Goal: Transaction & Acquisition: Purchase product/service

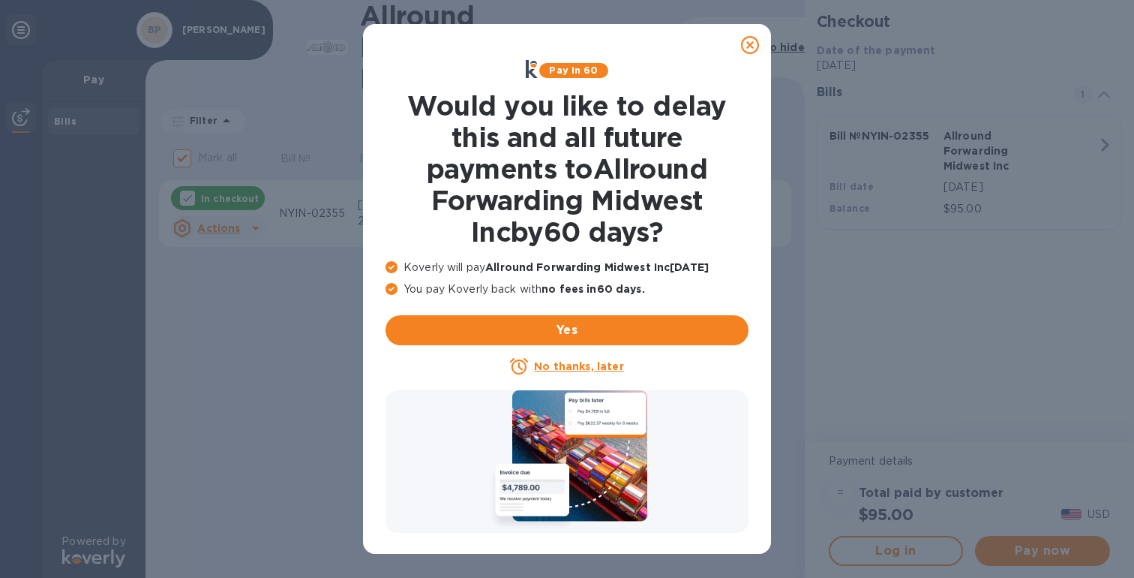
click at [588, 371] on u "No thanks, later" at bounding box center [578, 366] width 89 height 12
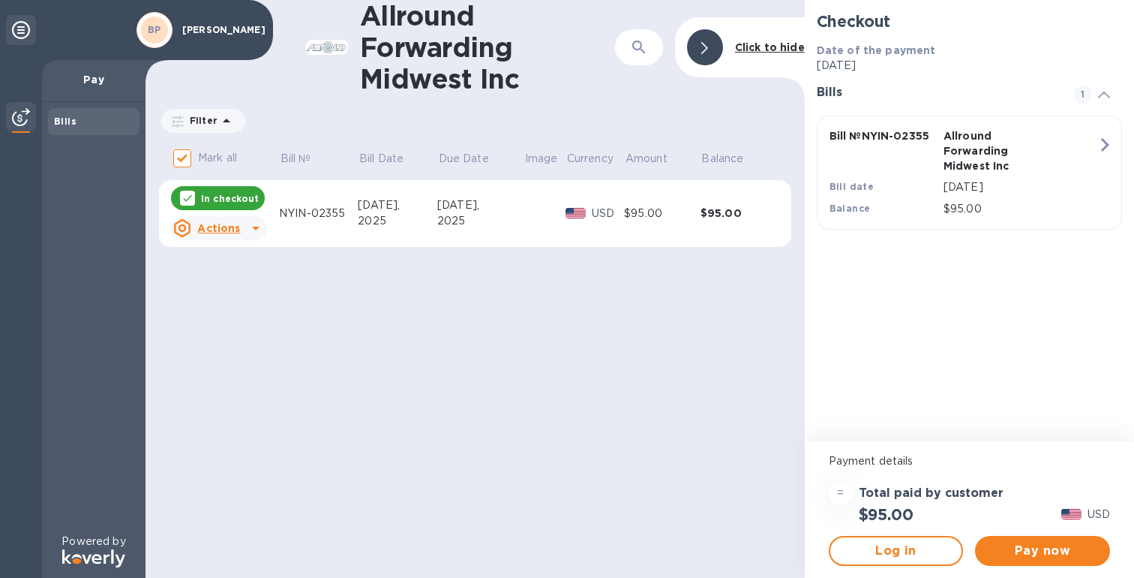
click at [482, 236] on td "[DATE]" at bounding box center [480, 214] width 86 height 68
click at [1053, 554] on span "Pay now" at bounding box center [1042, 551] width 111 height 18
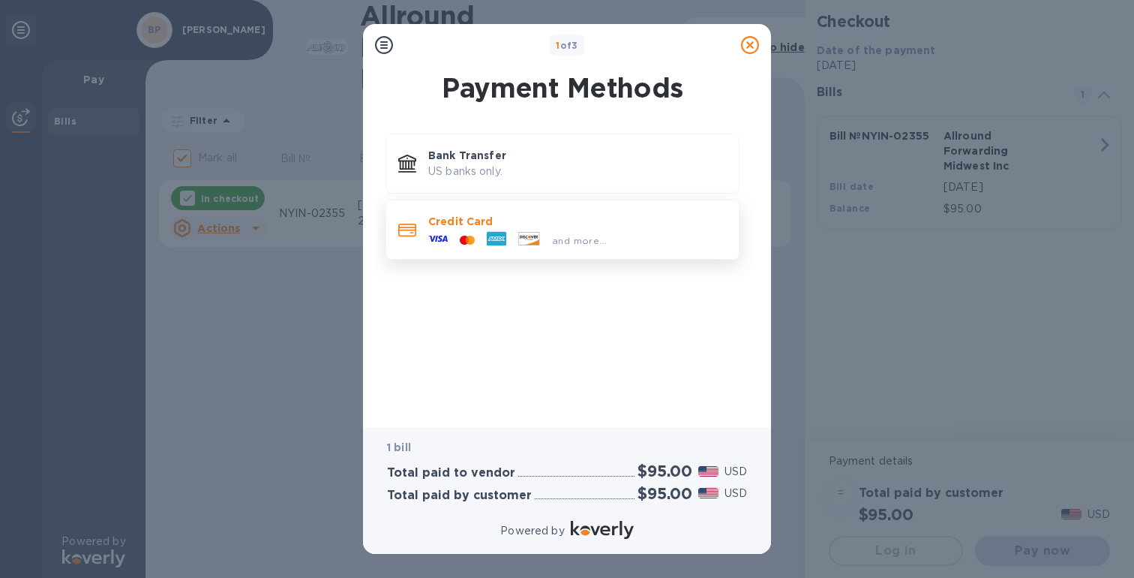
click at [555, 233] on div "and more..." at bounding box center [579, 241] width 67 height 16
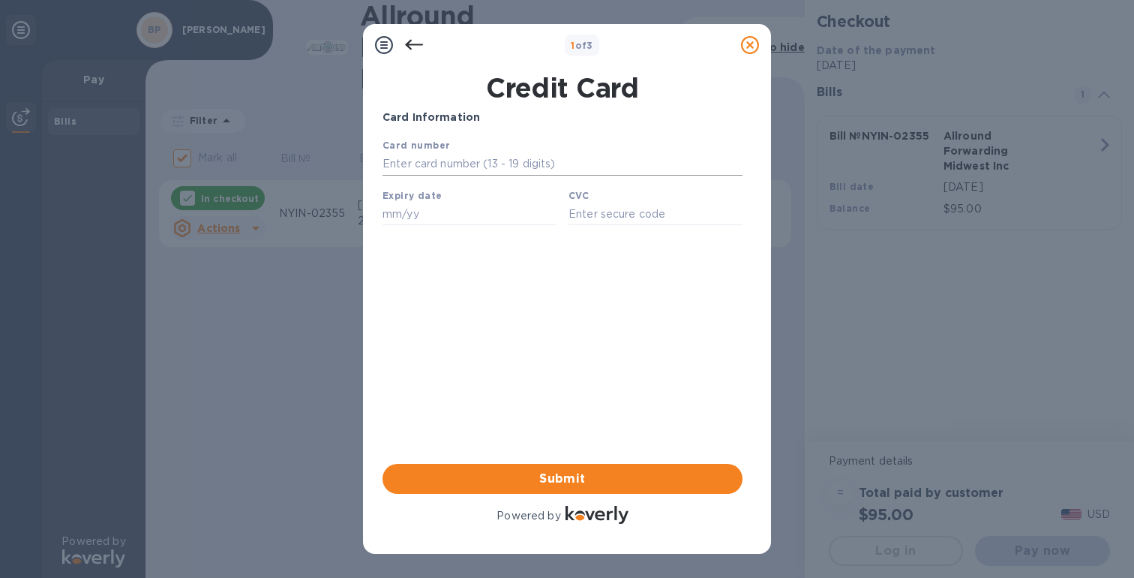
click at [554, 167] on input "text" at bounding box center [563, 164] width 360 height 23
type input "[CREDIT_CARD_NUMBER]"
type input "11/29"
type input "264"
click at [560, 482] on span "Submit" at bounding box center [563, 479] width 336 height 18
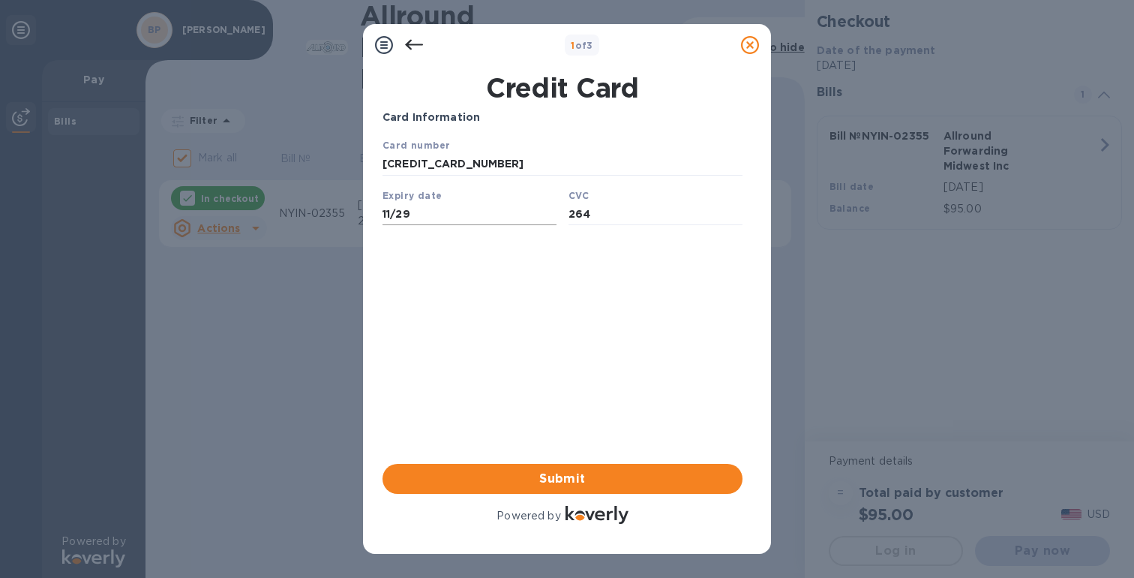
click at [439, 218] on input "11/29" at bounding box center [470, 214] width 174 height 23
click at [401, 217] on input "11/29" at bounding box center [470, 214] width 174 height 23
type input "11/29"
click at [572, 405] on div "Card Information Your browser does not support iframes Submit Powered by" at bounding box center [563, 318] width 360 height 417
click at [578, 491] on button "Submit" at bounding box center [563, 479] width 360 height 30
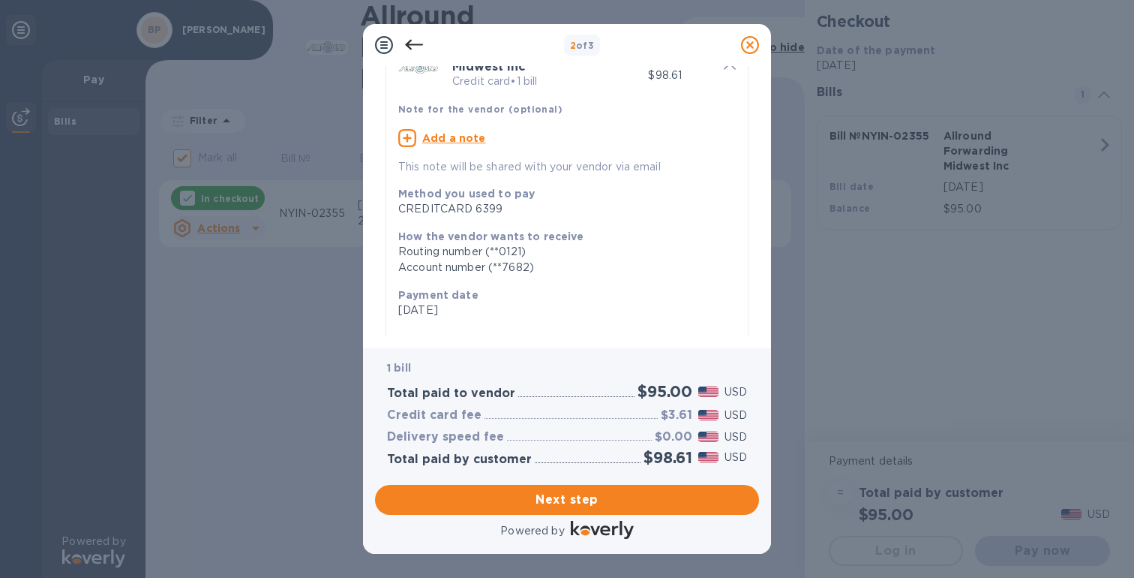
scroll to position [101, 0]
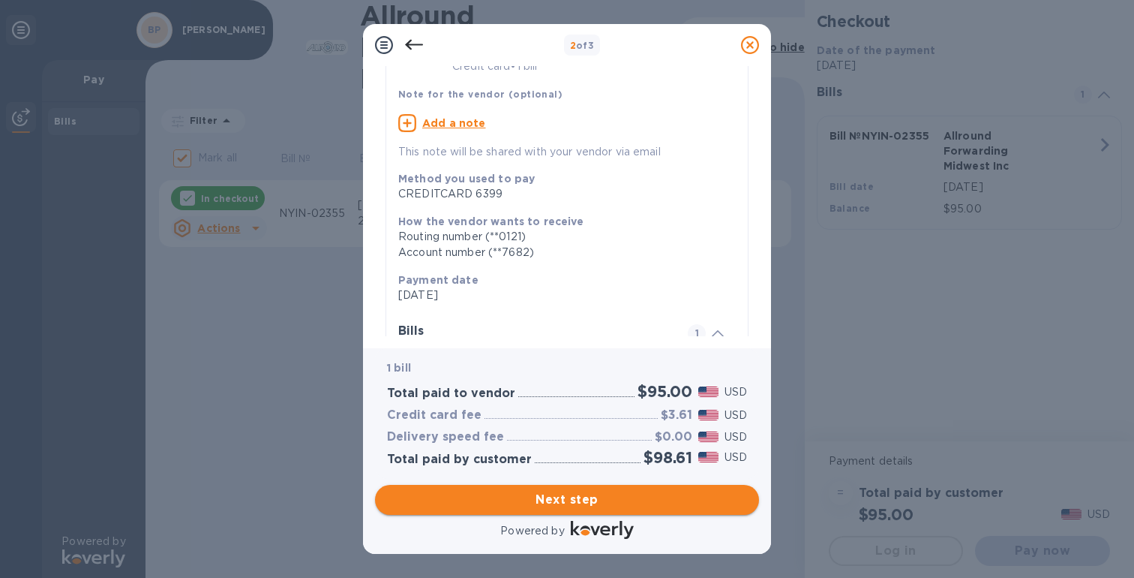
click at [624, 502] on span "Next step" at bounding box center [567, 500] width 360 height 18
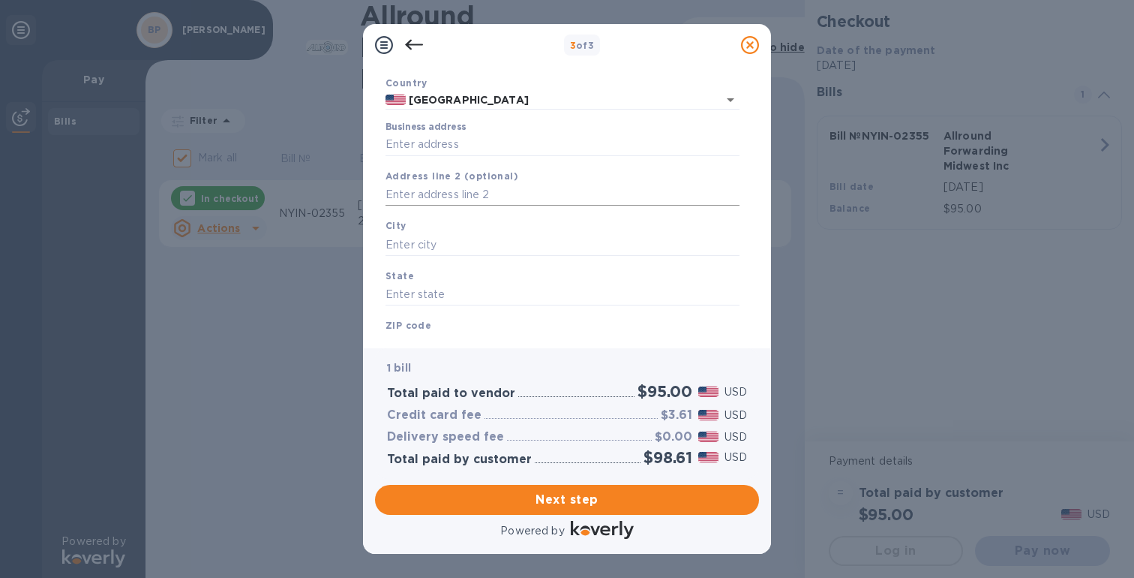
scroll to position [0, 0]
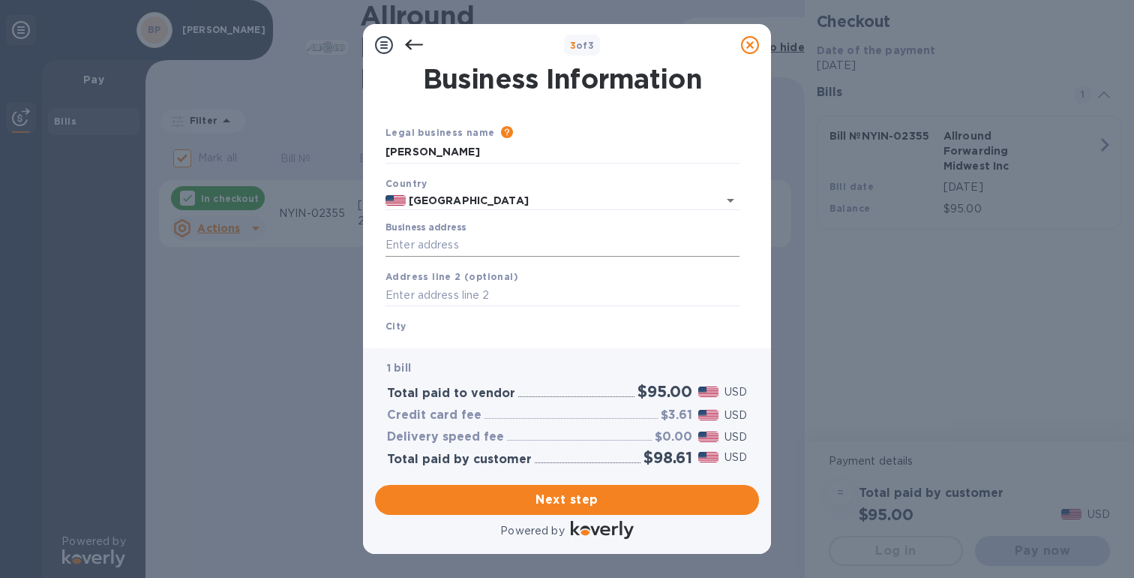
click at [492, 252] on input "Business address" at bounding box center [563, 245] width 354 height 23
drag, startPoint x: 493, startPoint y: 245, endPoint x: 646, endPoint y: 269, distance: 155.0
click at [629, 262] on div "Business address [STREET_ADDRESS]" at bounding box center [563, 239] width 366 height 47
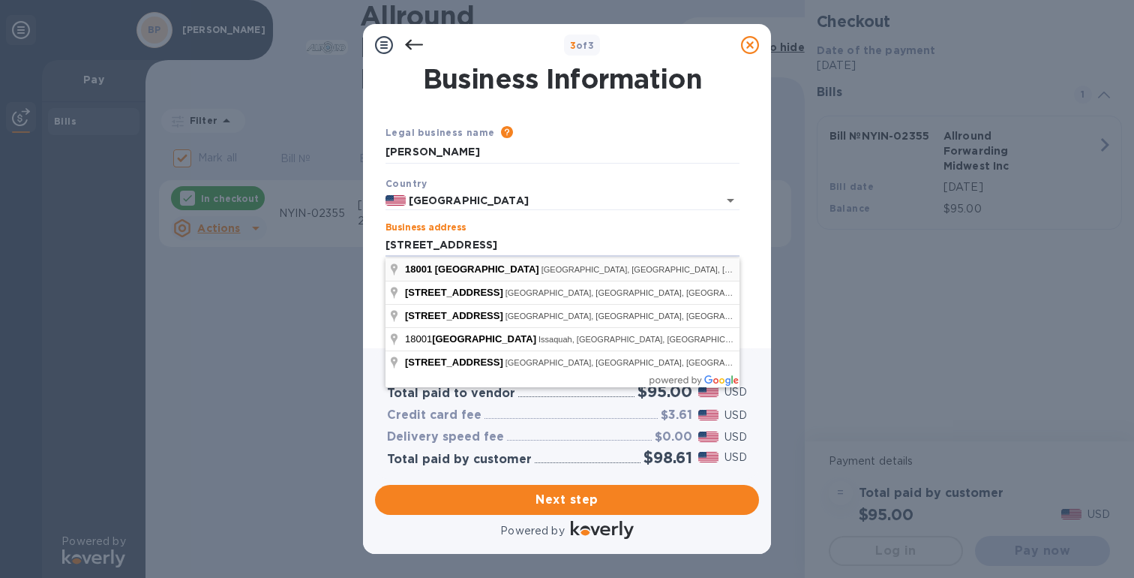
type input "[STREET_ADDRESS]"
type input "[GEOGRAPHIC_DATA]"
type input "WA"
type input "98155"
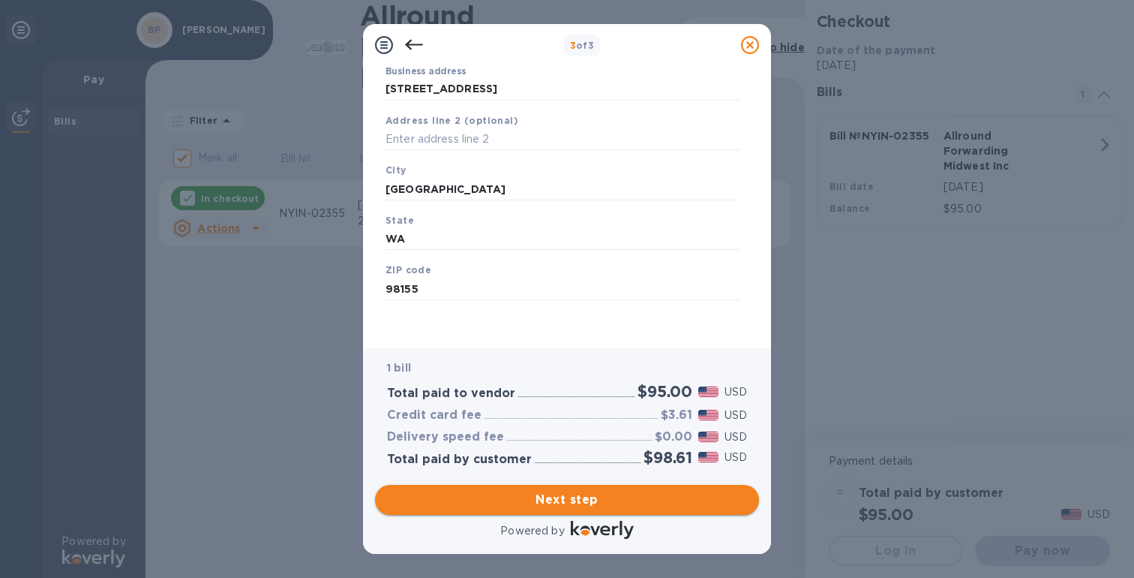
scroll to position [158, 0]
click at [605, 491] on span "Next step" at bounding box center [567, 500] width 360 height 18
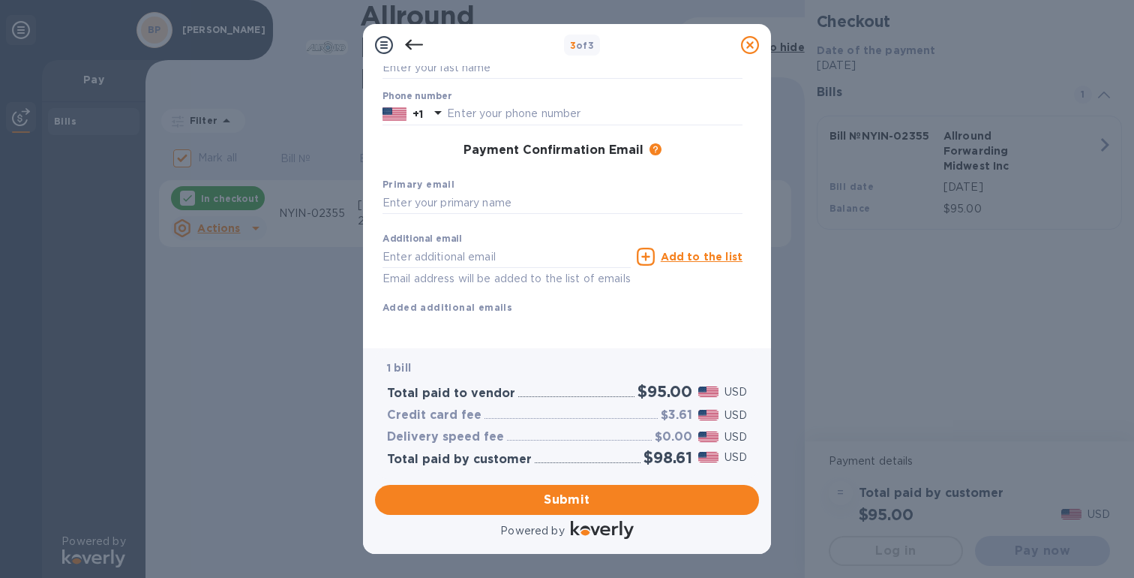
scroll to position [165, 0]
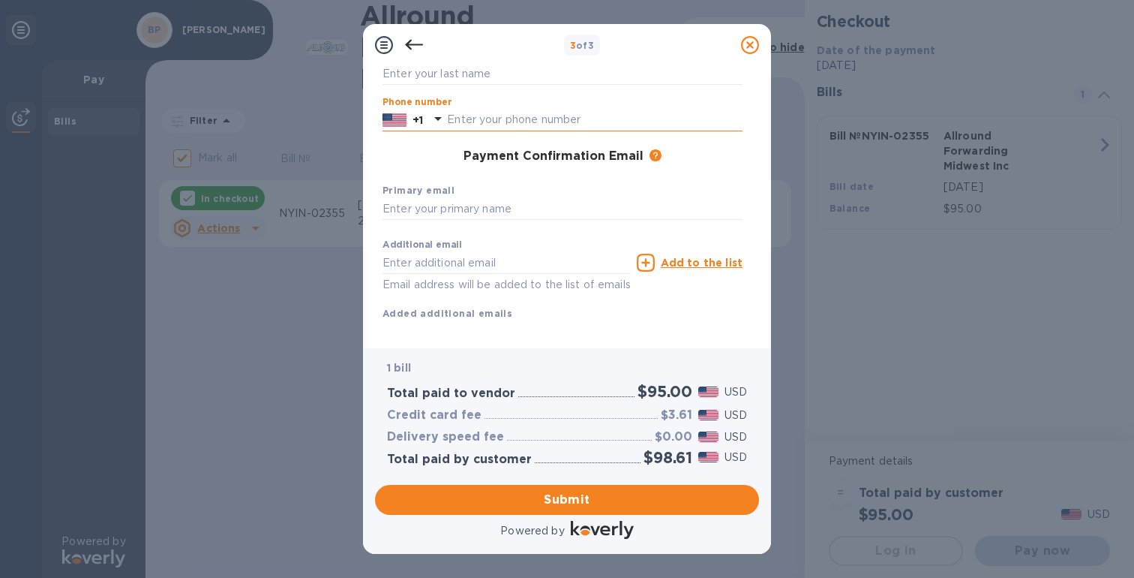
click at [562, 125] on input "text" at bounding box center [595, 120] width 296 height 23
type input "6503048329"
type input "ben"
type input "[PERSON_NAME]"
type input "[EMAIL_ADDRESS][DOMAIN_NAME]"
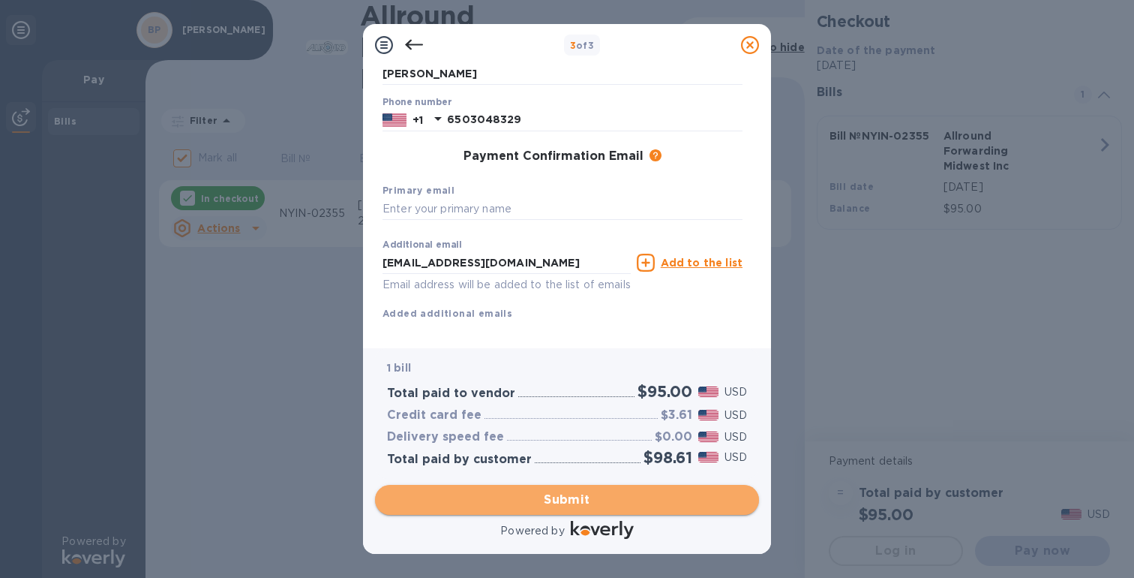
click at [595, 500] on span "Submit" at bounding box center [567, 500] width 360 height 18
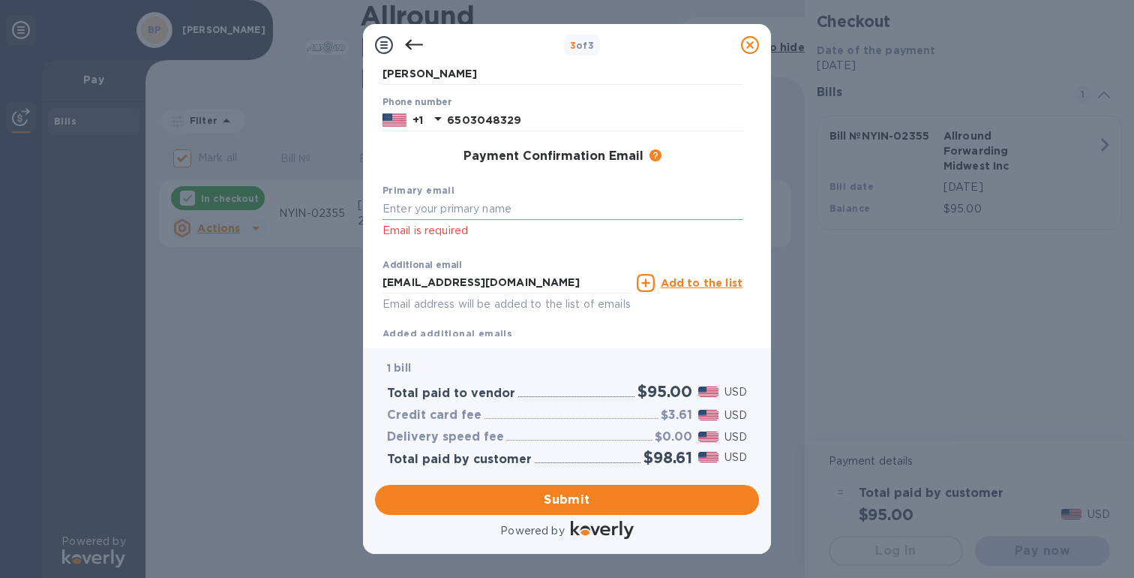
click at [491, 210] on input "text" at bounding box center [563, 209] width 360 height 23
type input "[EMAIL_ADDRESS][DOMAIN_NAME]"
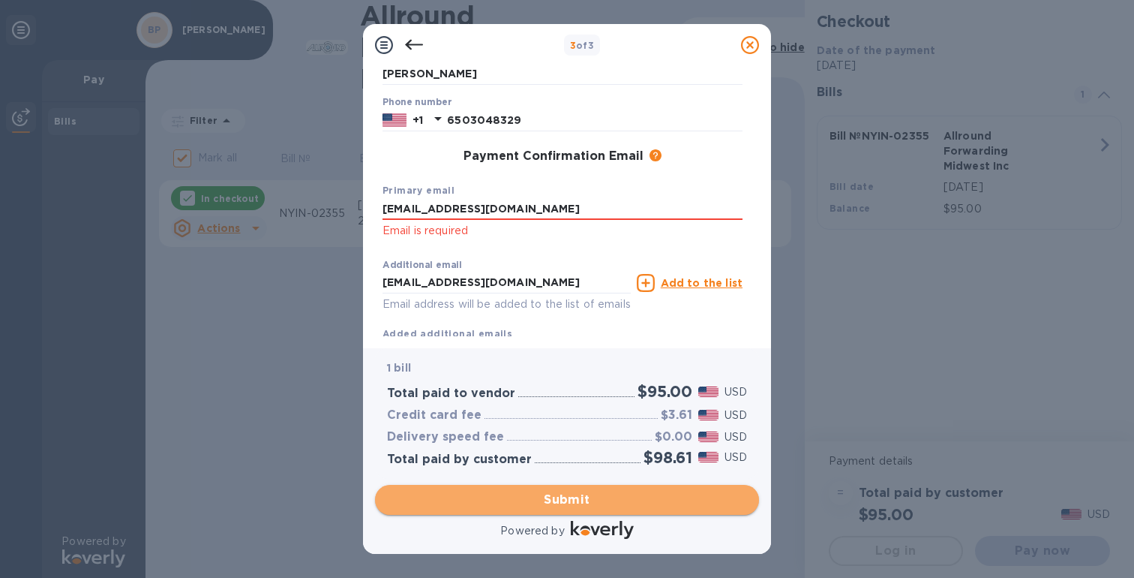
click at [548, 500] on span "Submit" at bounding box center [567, 500] width 360 height 18
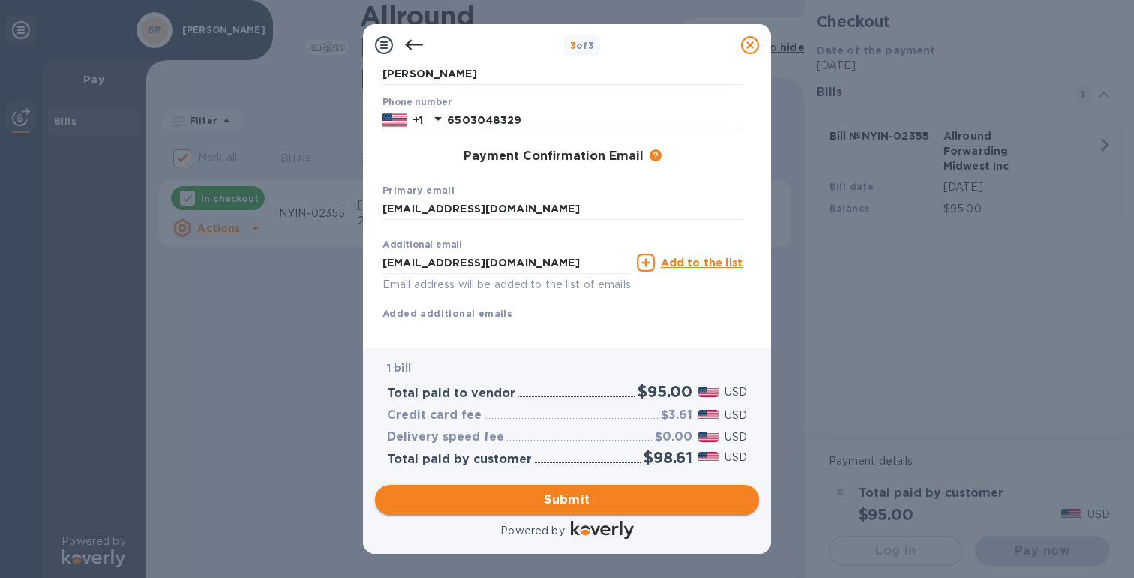
click at [601, 500] on span "Submit" at bounding box center [567, 500] width 360 height 18
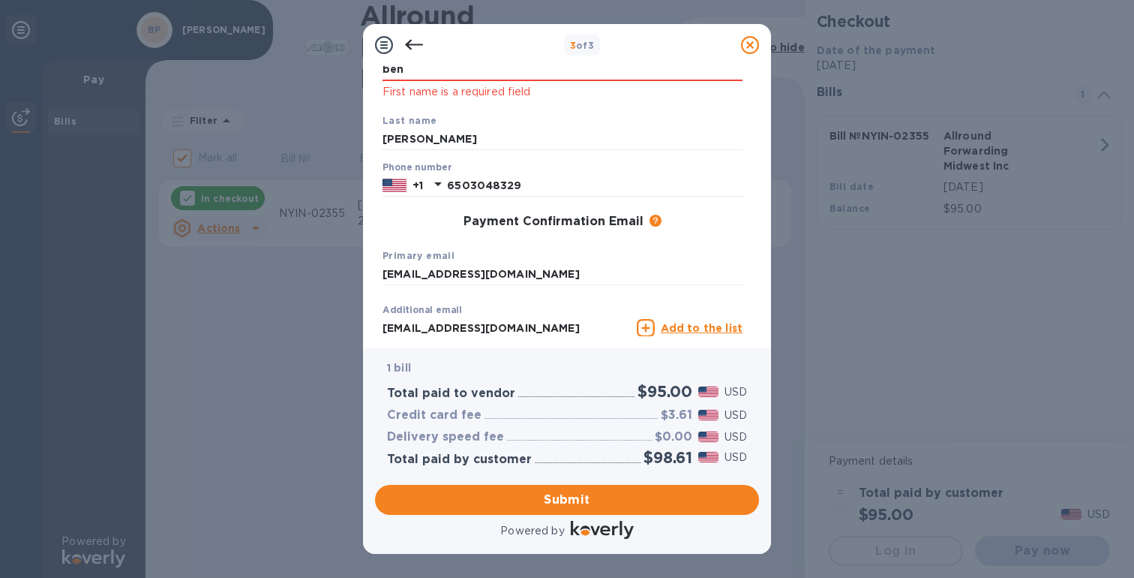
scroll to position [0, 0]
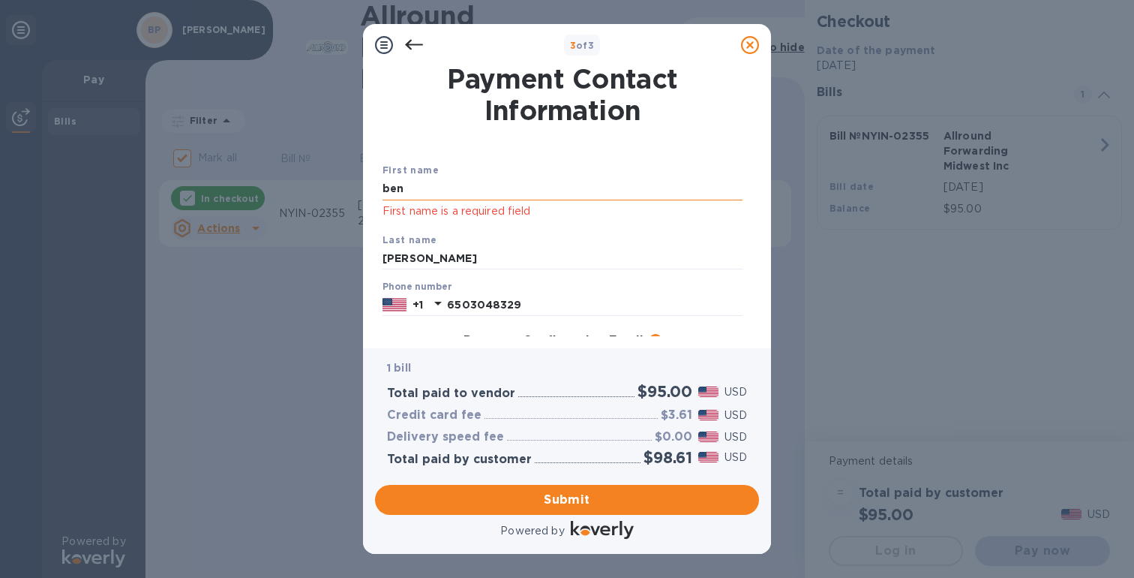
click at [484, 191] on input "ben" at bounding box center [563, 189] width 360 height 23
click at [533, 185] on input "[PERSON_NAME]" at bounding box center [563, 189] width 360 height 23
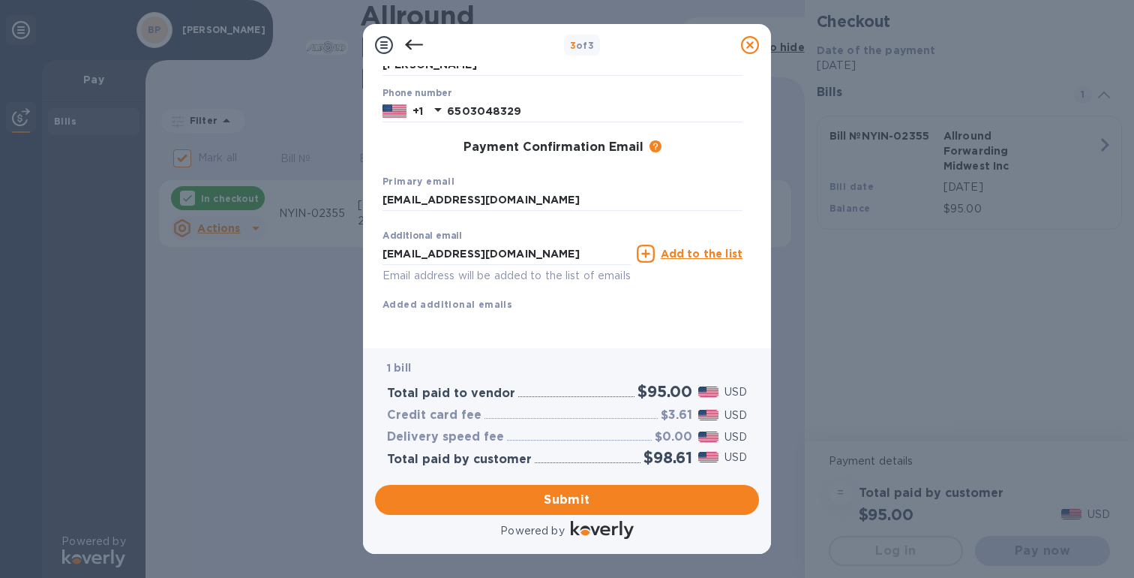
scroll to position [212, 0]
type input "[PERSON_NAME]"
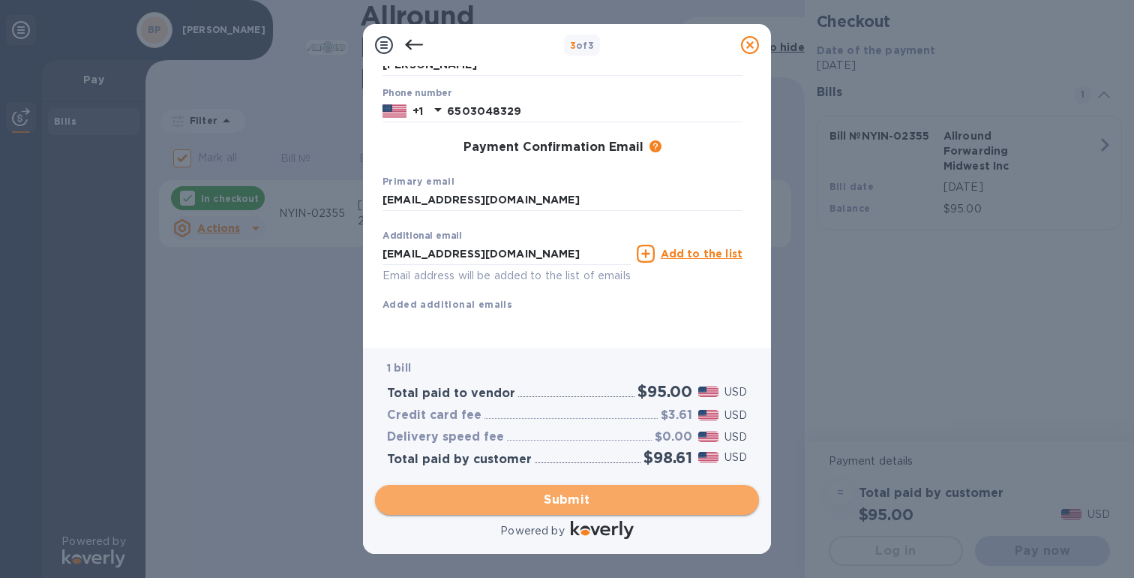
click at [537, 488] on button "Submit" at bounding box center [567, 500] width 384 height 30
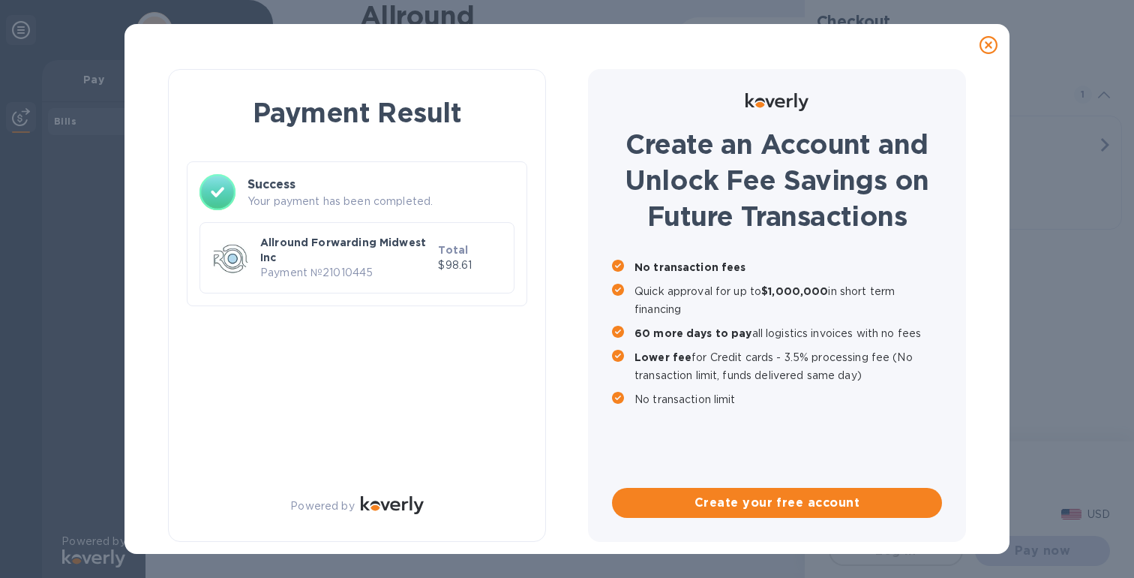
checkbox input "false"
